Goal: Check status: Check status

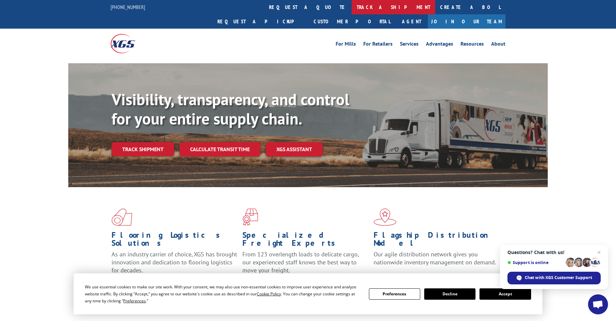
click at [351, 5] on link "track a shipment" at bounding box center [393, 7] width 84 height 14
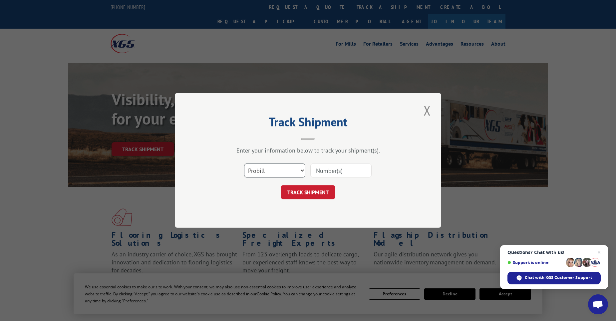
click at [289, 168] on select "Select category... Probill BOL PO" at bounding box center [274, 171] width 61 height 14
select select "po"
click at [244, 164] on select "Select category... Probill BOL PO" at bounding box center [274, 171] width 61 height 14
click at [329, 173] on input at bounding box center [340, 171] width 61 height 14
paste input "04548351"
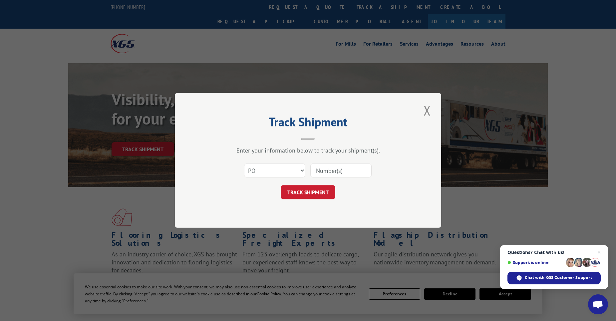
type input "04548351"
click button "TRACK SHIPMENT" at bounding box center [308, 192] width 55 height 14
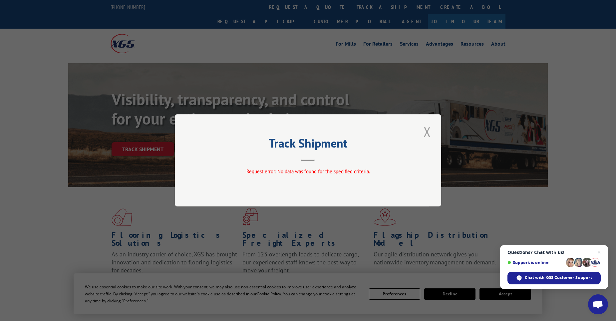
click at [426, 134] on button "Close modal" at bounding box center [426, 131] width 11 height 18
